Goal: Task Accomplishment & Management: Use online tool/utility

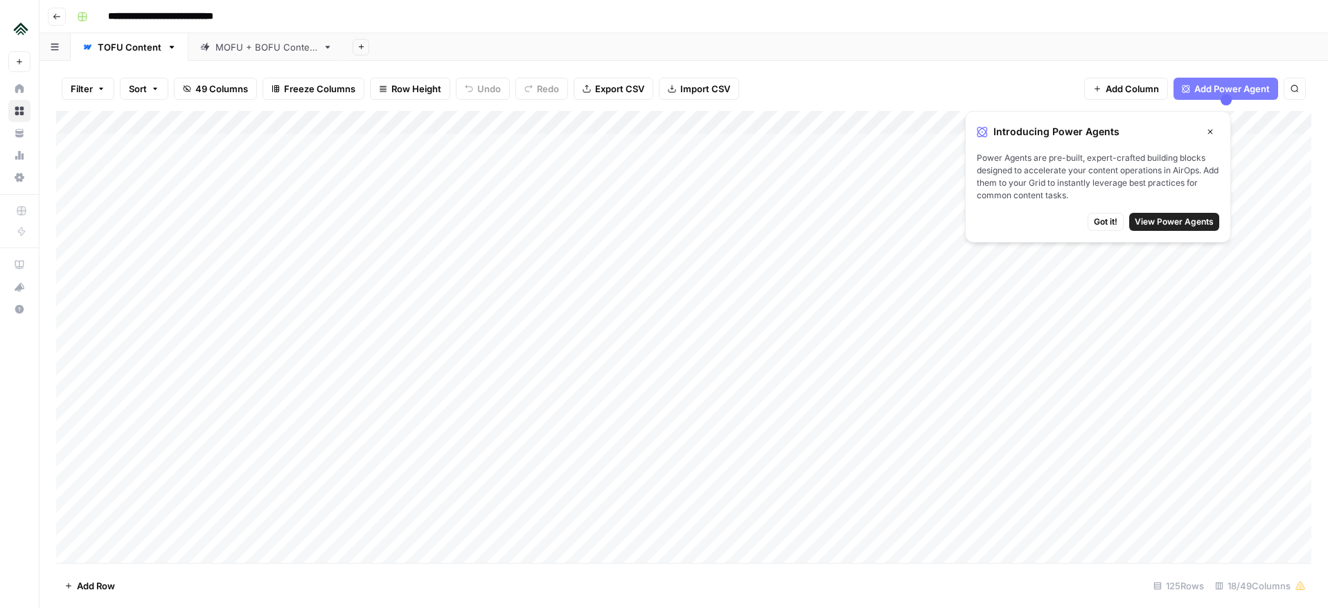
click at [1109, 221] on span "Got it!" at bounding box center [1106, 221] width 24 height 12
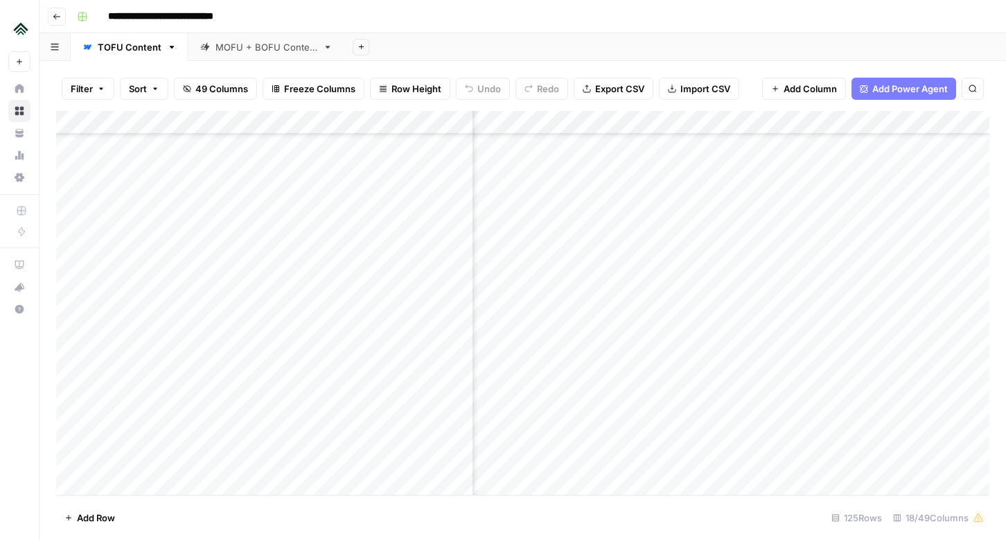
scroll to position [1769, 1407]
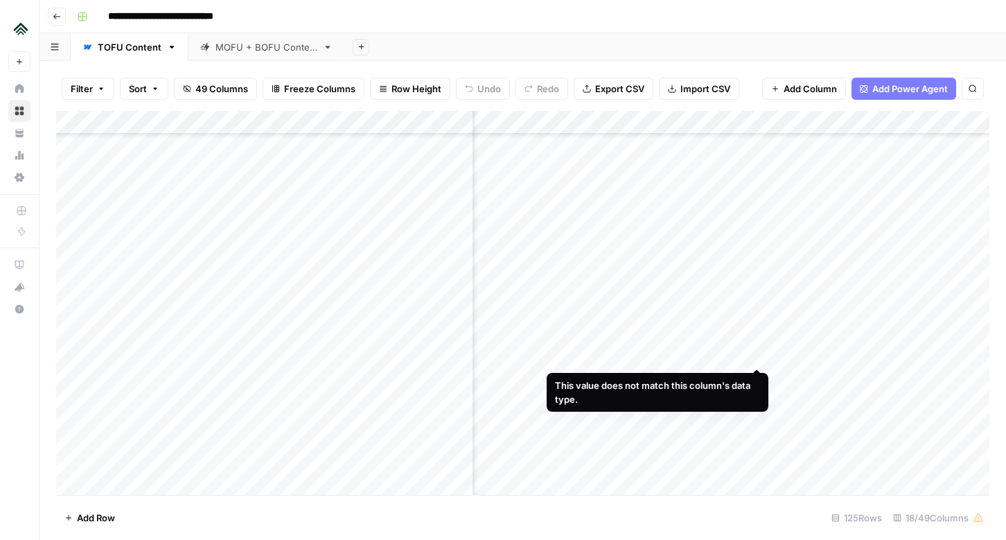
click at [758, 355] on div "Add Column" at bounding box center [522, 303] width 933 height 384
click at [706, 354] on div "Add Column" at bounding box center [522, 303] width 933 height 384
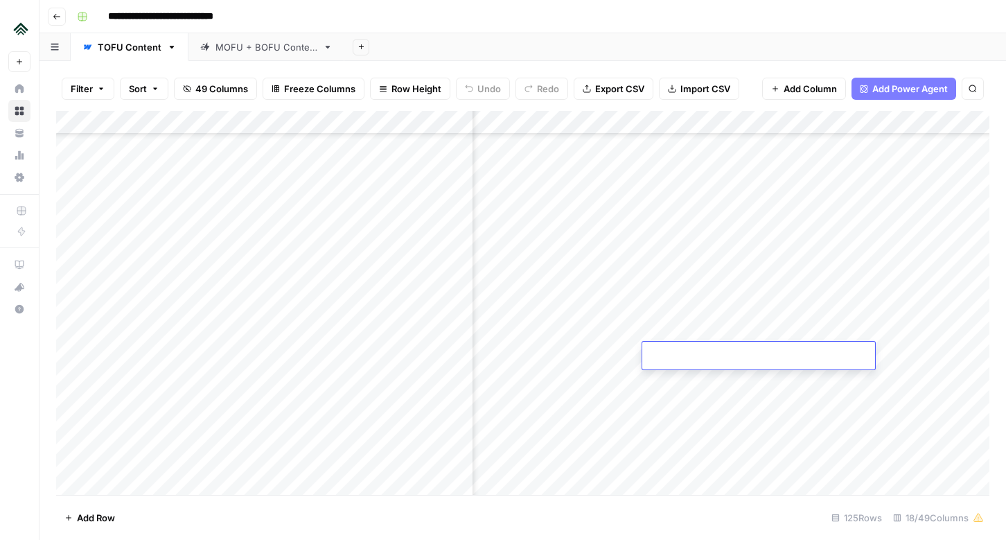
click at [695, 376] on div "Add Column" at bounding box center [522, 303] width 933 height 384
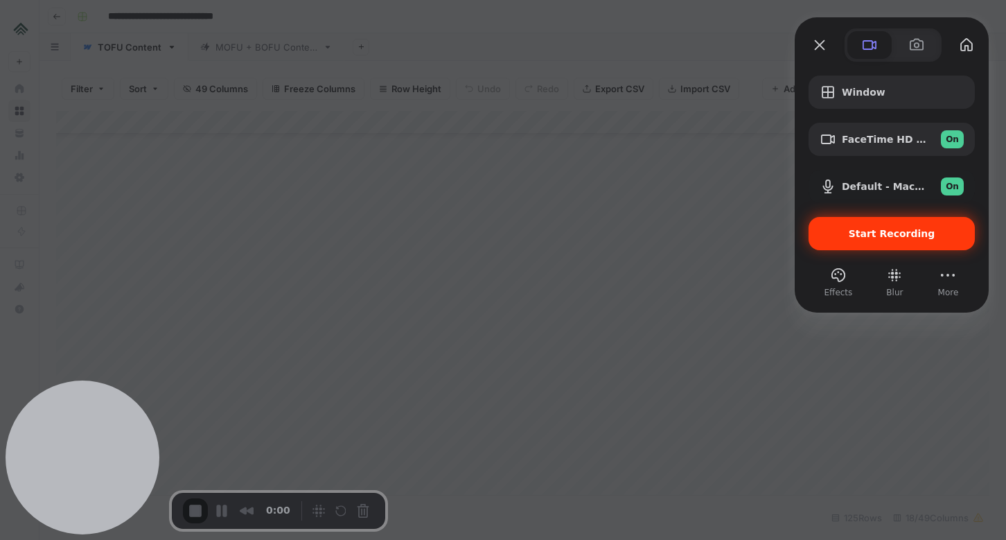
click at [880, 234] on span "Start Recording" at bounding box center [892, 233] width 87 height 11
click at [850, 230] on span "Start Recording" at bounding box center [891, 233] width 144 height 11
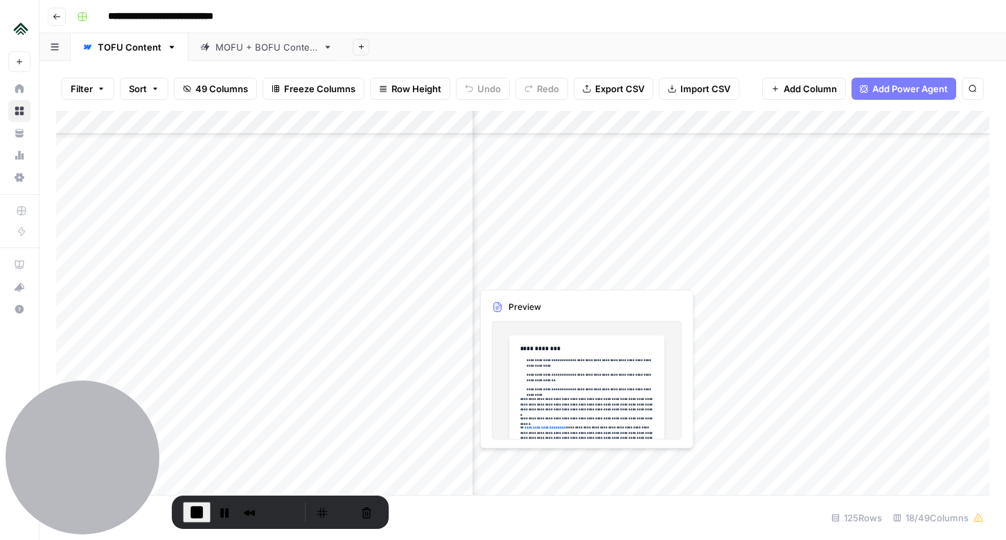
scroll to position [1803, 981]
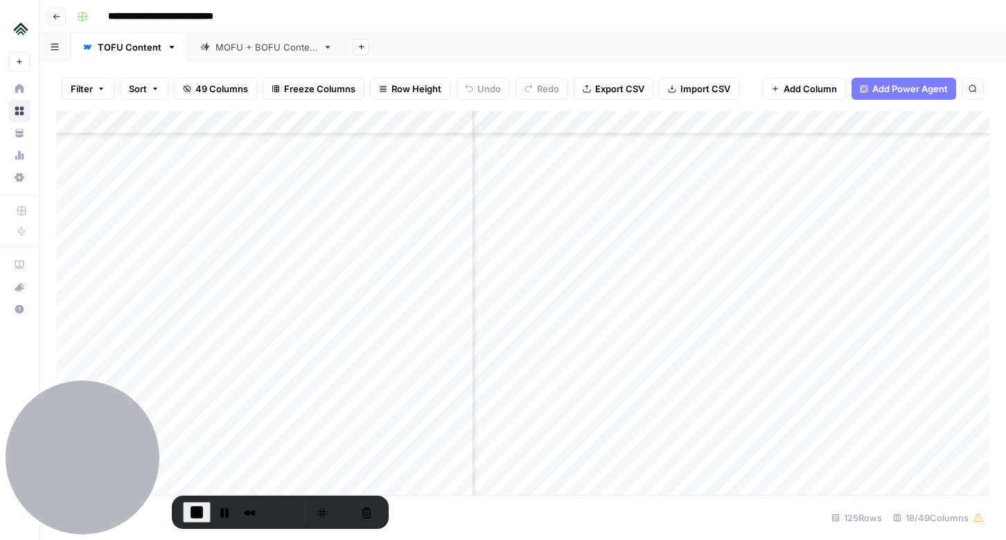
click at [598, 251] on div "Add Column" at bounding box center [522, 303] width 933 height 384
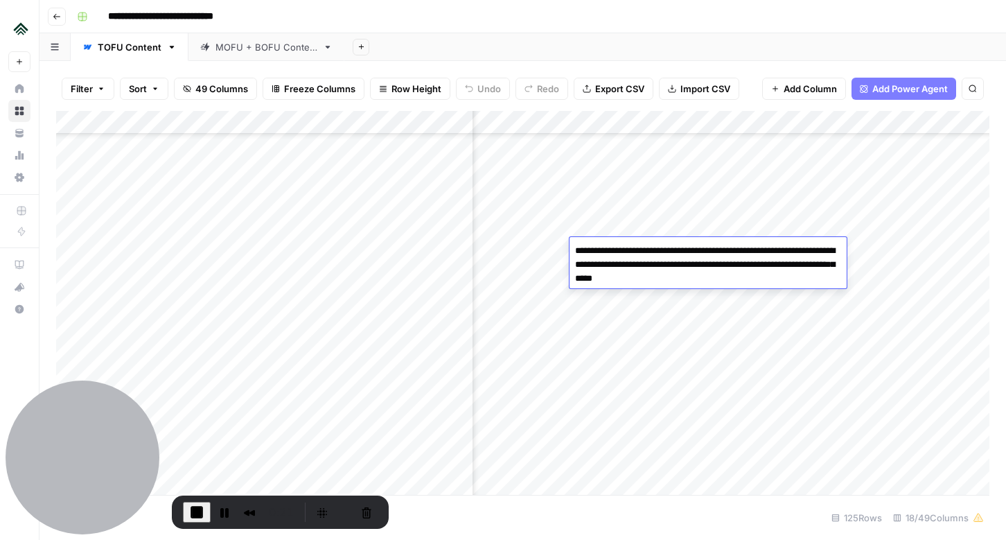
click at [605, 298] on div "Add Column" at bounding box center [522, 303] width 933 height 384
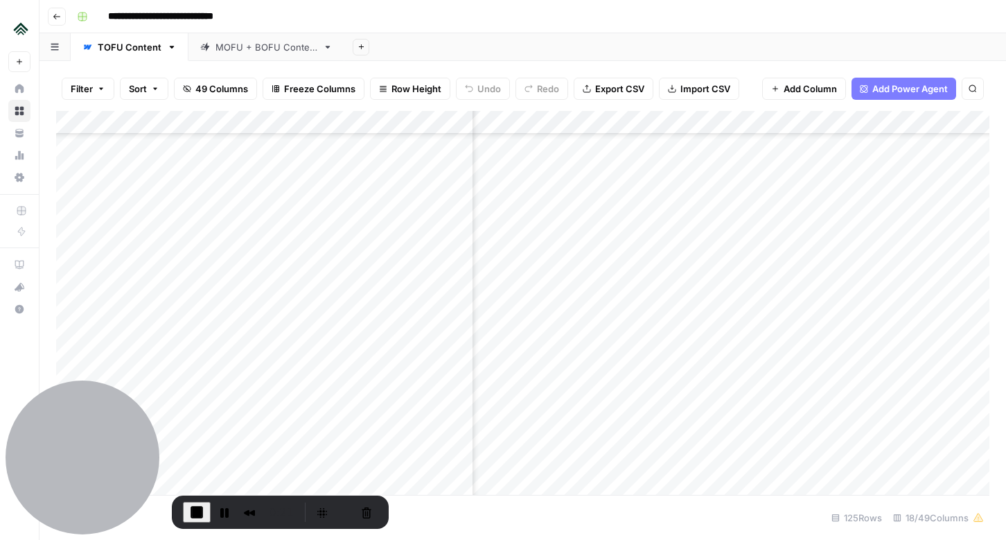
click at [605, 298] on div "Add Column" at bounding box center [522, 303] width 933 height 384
click at [607, 276] on div "Add Column" at bounding box center [522, 303] width 933 height 384
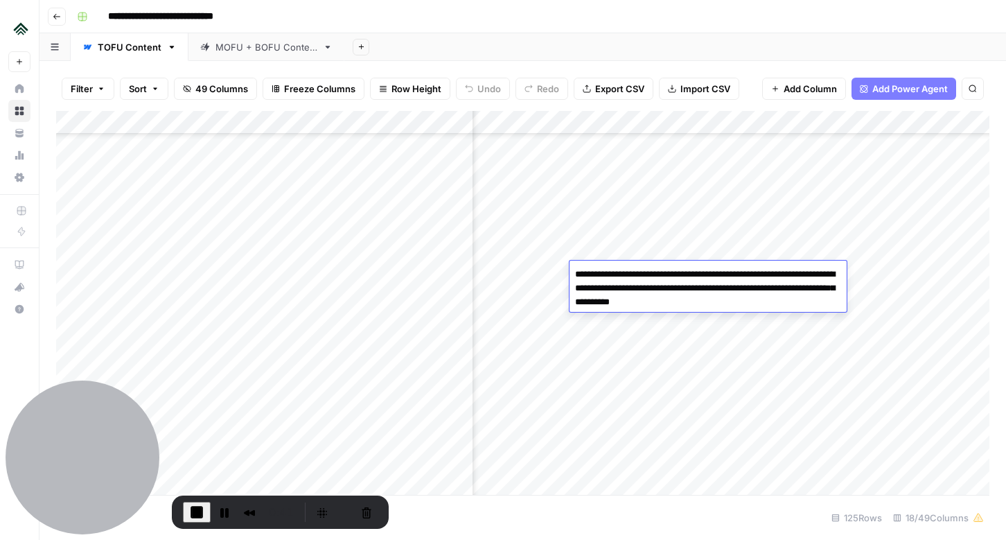
drag, startPoint x: 576, startPoint y: 275, endPoint x: 772, endPoint y: 301, distance: 197.1
click at [772, 301] on textarea "**********" at bounding box center [707, 288] width 277 height 47
click at [611, 329] on div "Add Column" at bounding box center [522, 303] width 933 height 384
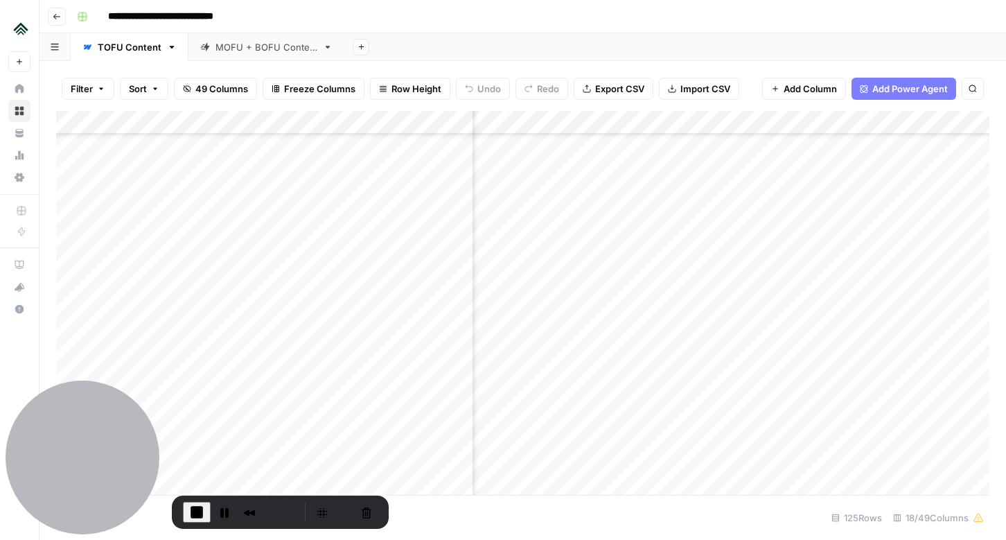
scroll to position [1804, 1322]
click at [839, 274] on div "Add Column" at bounding box center [522, 303] width 933 height 384
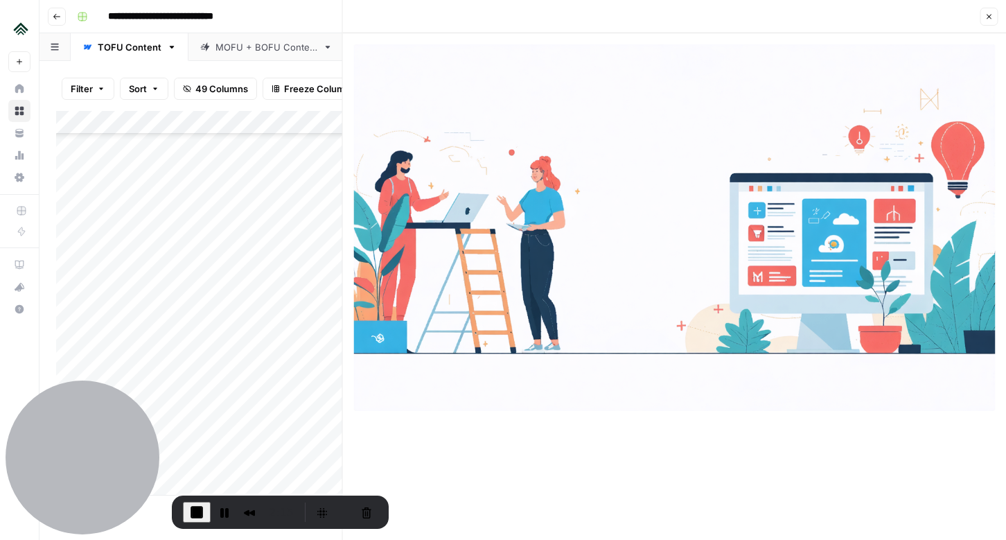
click at [984, 19] on icon "button" at bounding box center [988, 16] width 8 height 8
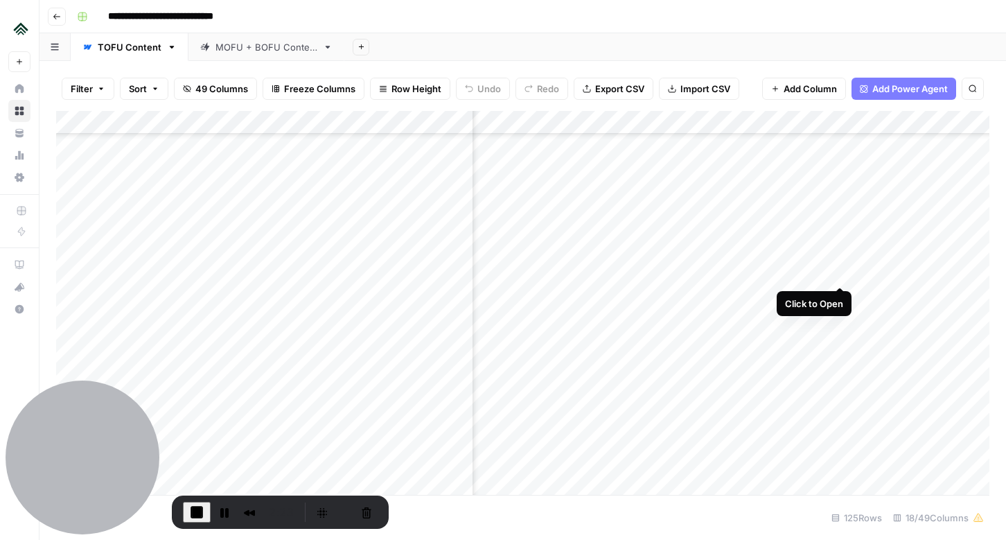
click at [836, 274] on div "Add Column" at bounding box center [522, 303] width 933 height 384
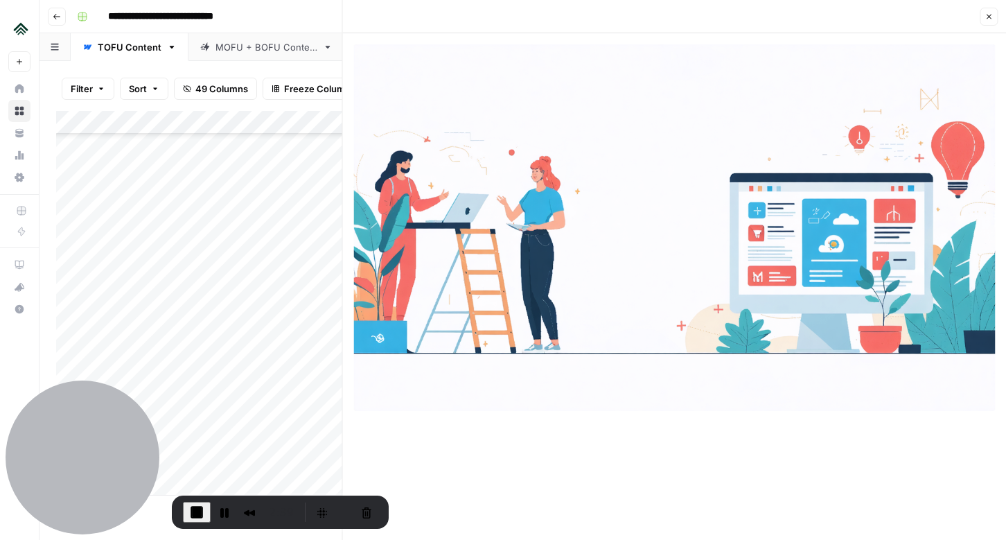
click at [989, 19] on icon "button" at bounding box center [988, 16] width 8 height 8
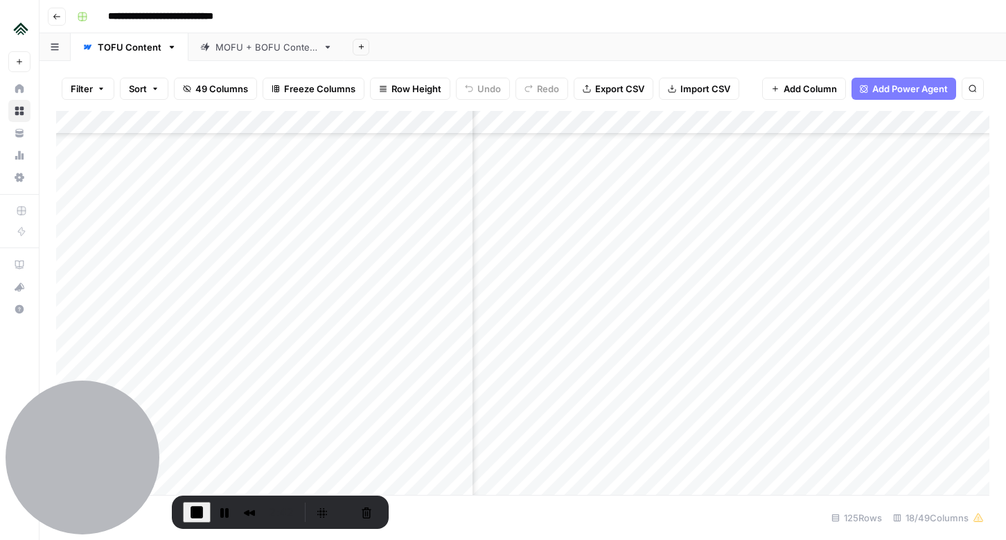
scroll to position [1804, 1533]
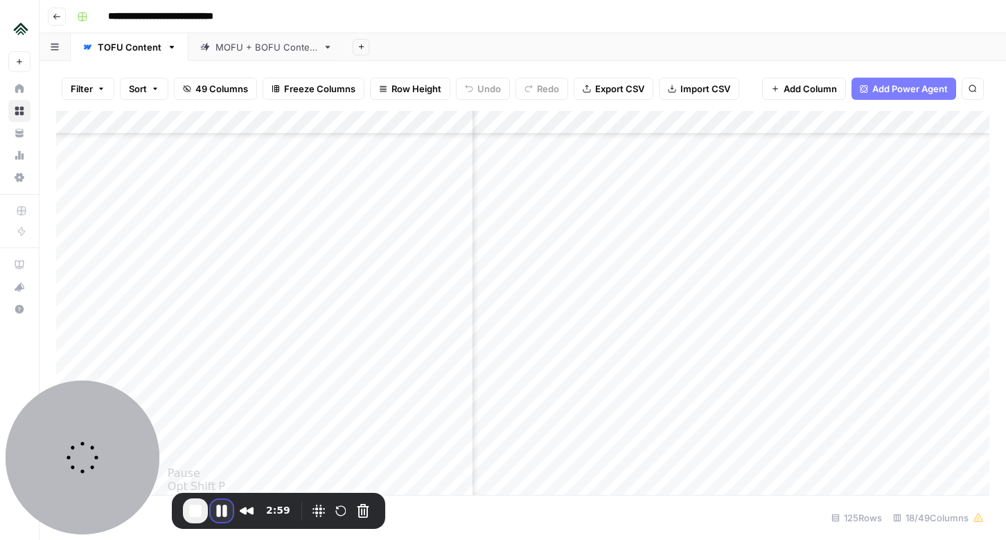
click at [222, 510] on button "Pause Recording" at bounding box center [222, 510] width 22 height 22
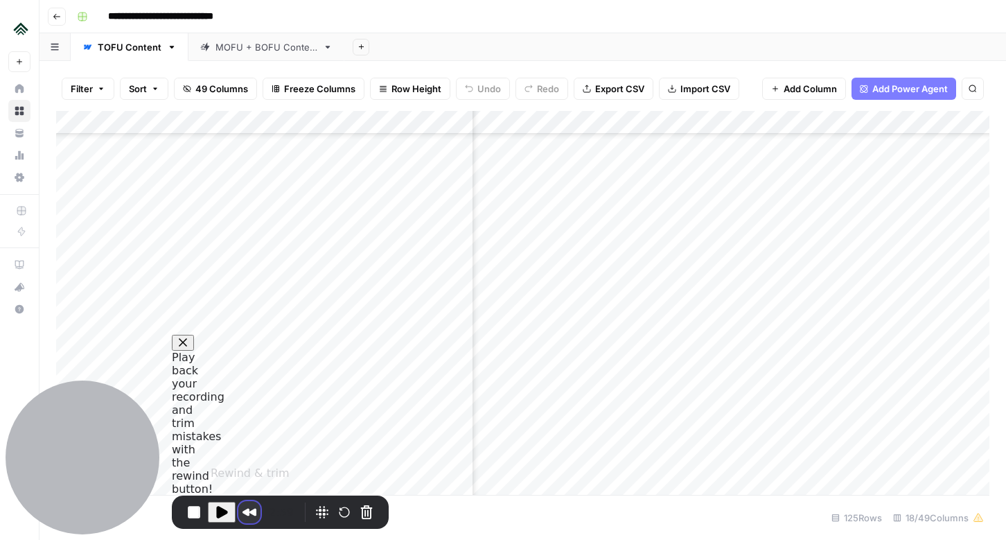
click at [245, 509] on button "Rewind and Trim Recording" at bounding box center [249, 512] width 22 height 22
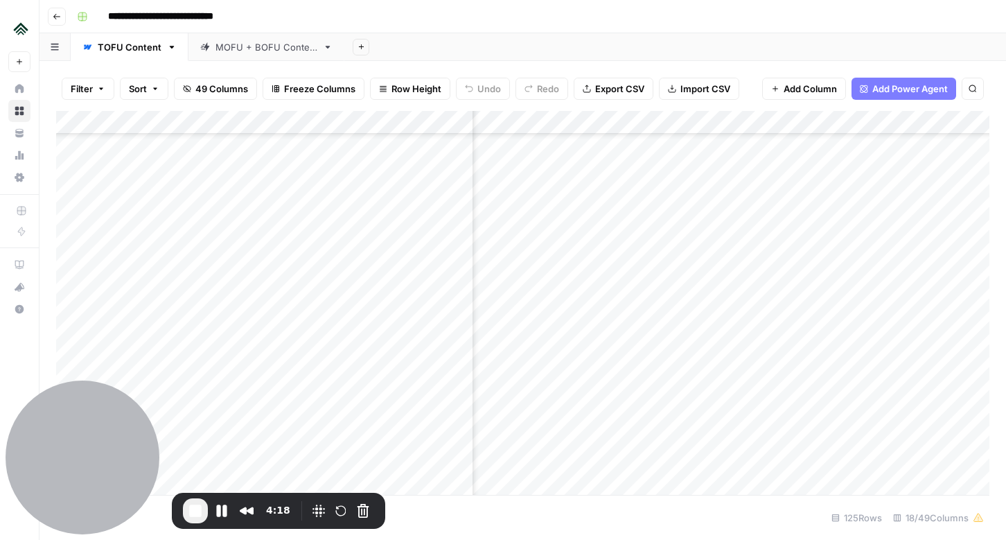
click at [675, 274] on div "Add Column" at bounding box center [522, 303] width 933 height 384
click at [663, 265] on div "Add Column" at bounding box center [522, 303] width 933 height 384
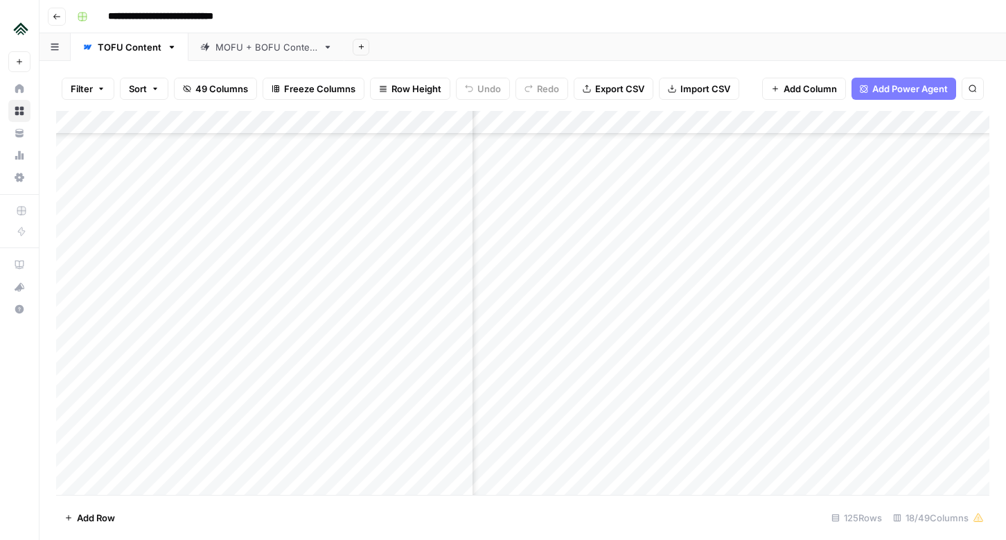
scroll to position [1789, 1545]
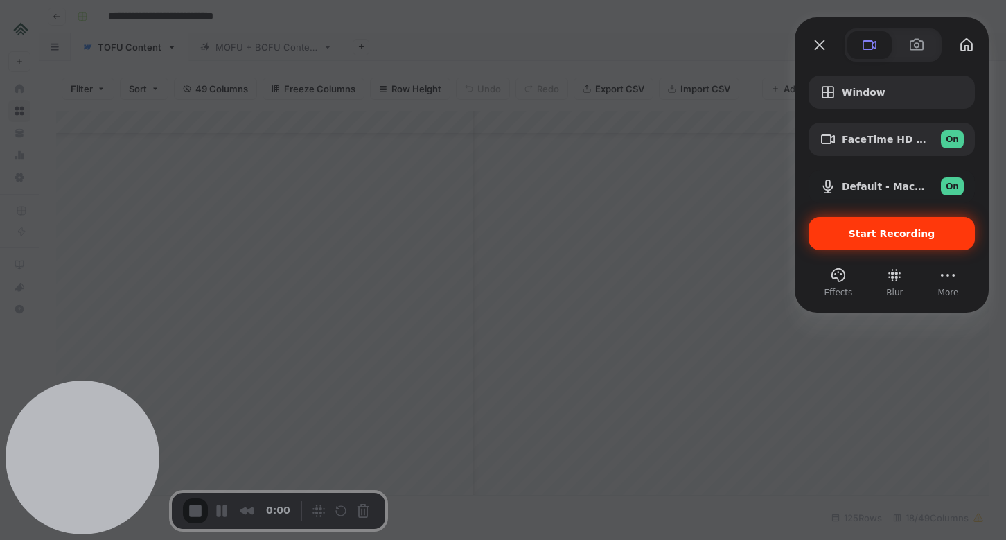
click at [881, 233] on span "Start Recording" at bounding box center [892, 233] width 87 height 11
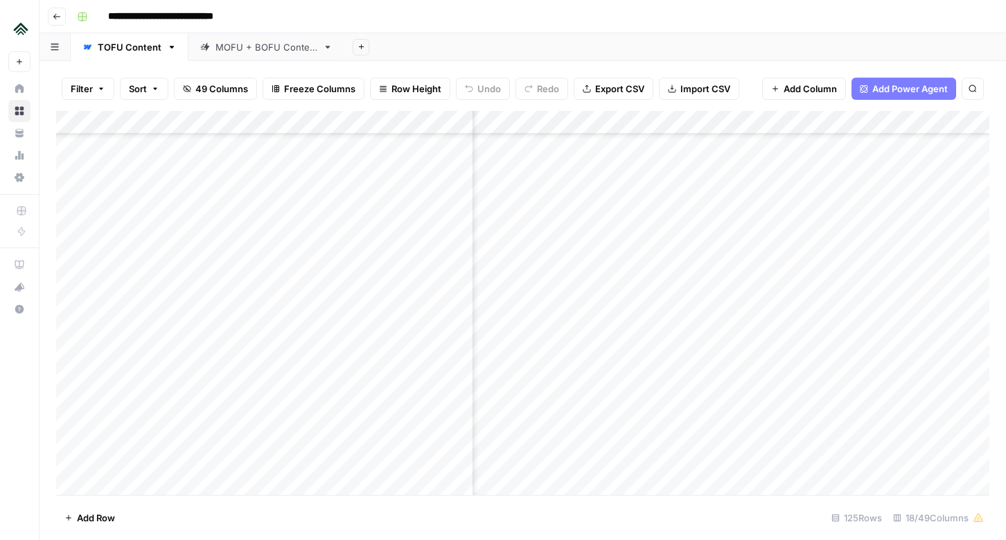
scroll to position [1773, 1367]
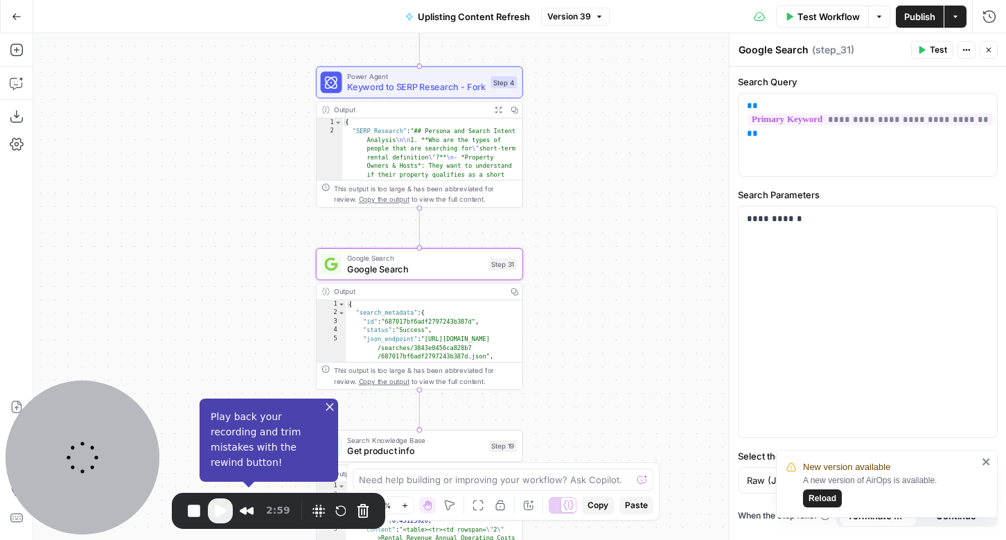
scroll to position [1, 0]
